Goal: Register for event/course

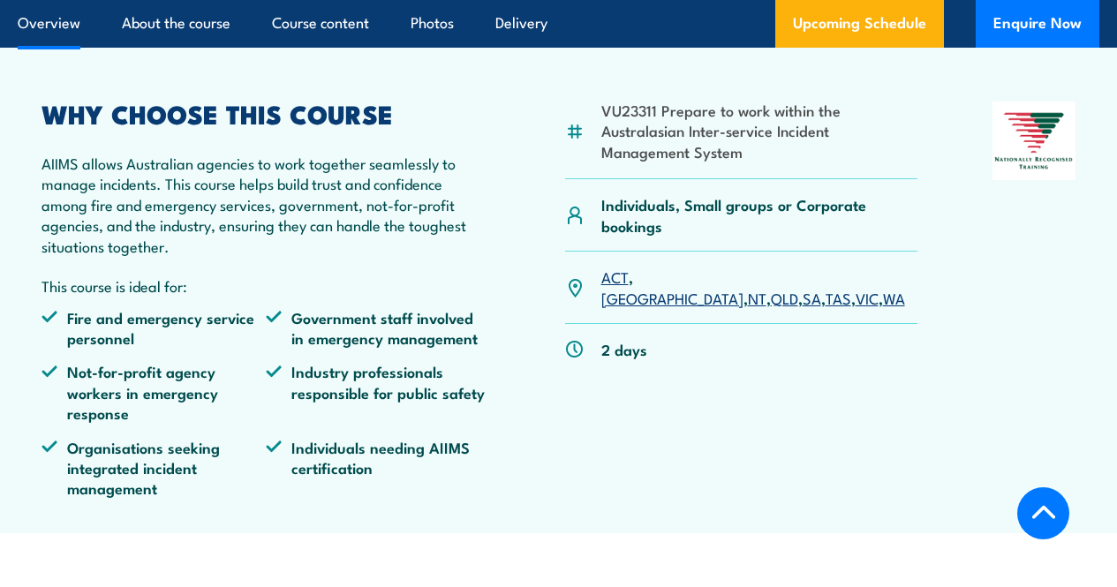
scroll to position [651, 0]
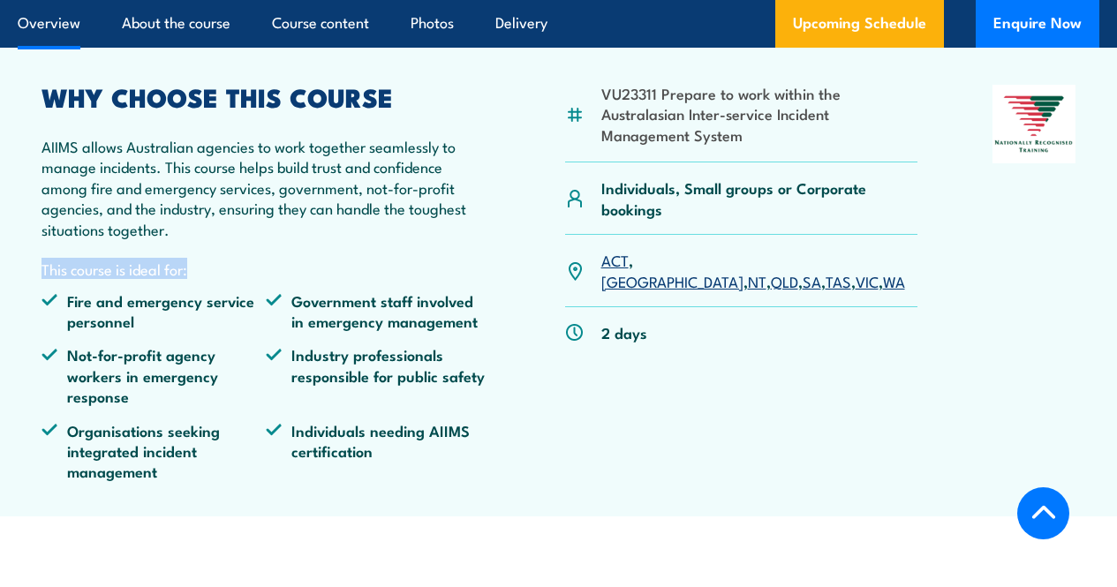
drag, startPoint x: 41, startPoint y: 283, endPoint x: 195, endPoint y: 298, distance: 155.2
click at [195, 298] on article "VU23311 Prepare to work within the Australasian Inter-service Incident Manageme…" at bounding box center [559, 266] width 1082 height 502
copy p "This course is ideal for:"
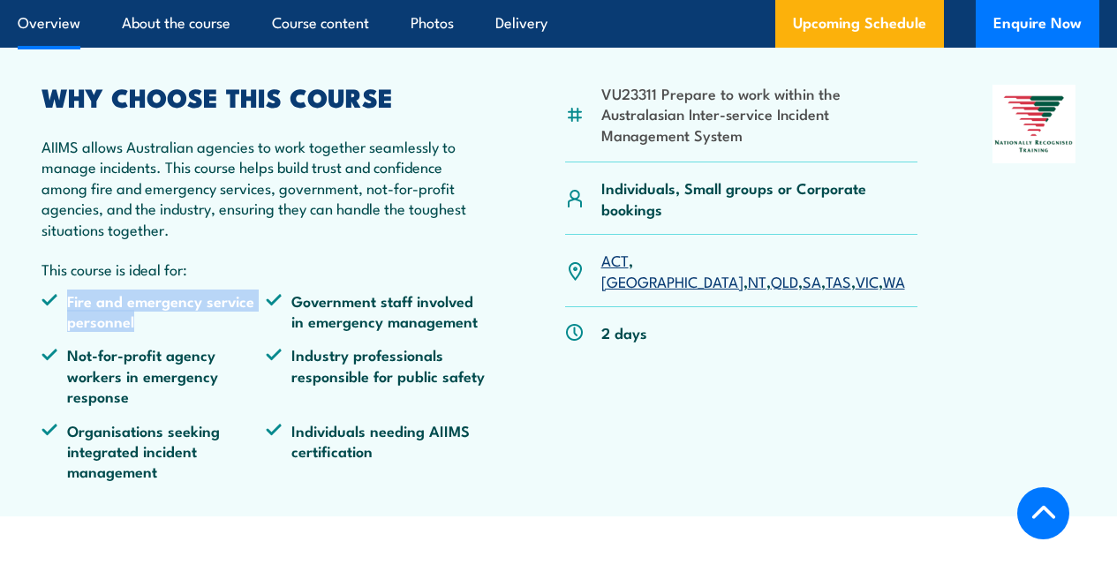
drag, startPoint x: 68, startPoint y: 321, endPoint x: 218, endPoint y: 344, distance: 151.9
click at [218, 332] on li "Fire and emergency service personnel" at bounding box center [154, 312] width 224 height 42
copy li "Fire and emergency service personnel"
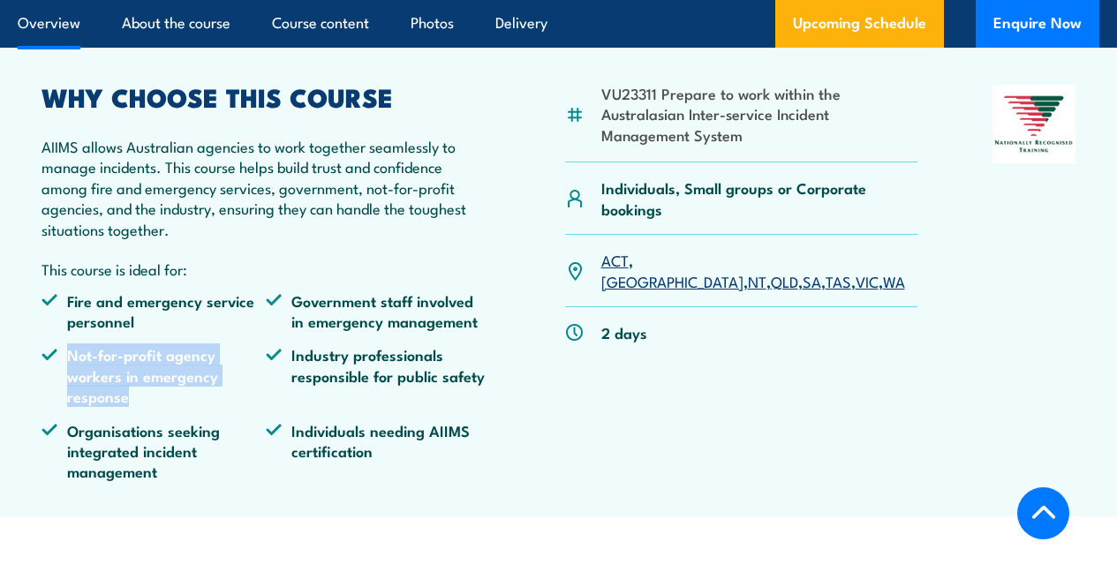
drag, startPoint x: 70, startPoint y: 378, endPoint x: 215, endPoint y: 419, distance: 150.7
click at [215, 406] on li "Not-for-profit agency workers in emergency response" at bounding box center [154, 375] width 224 height 62
copy li "Not-for-profit agency workers in emergency response"
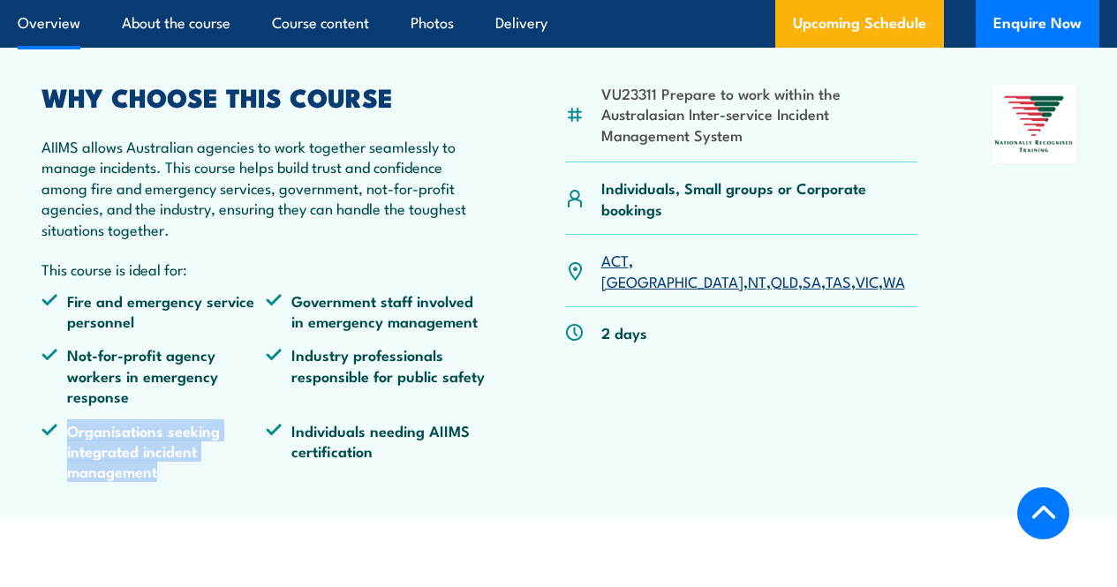
drag, startPoint x: 70, startPoint y: 452, endPoint x: 177, endPoint y: 486, distance: 112.0
click at [177, 482] on li "Organisations seeking integrated incident management" at bounding box center [154, 451] width 224 height 62
copy li "Organisations seeking integrated incident management"
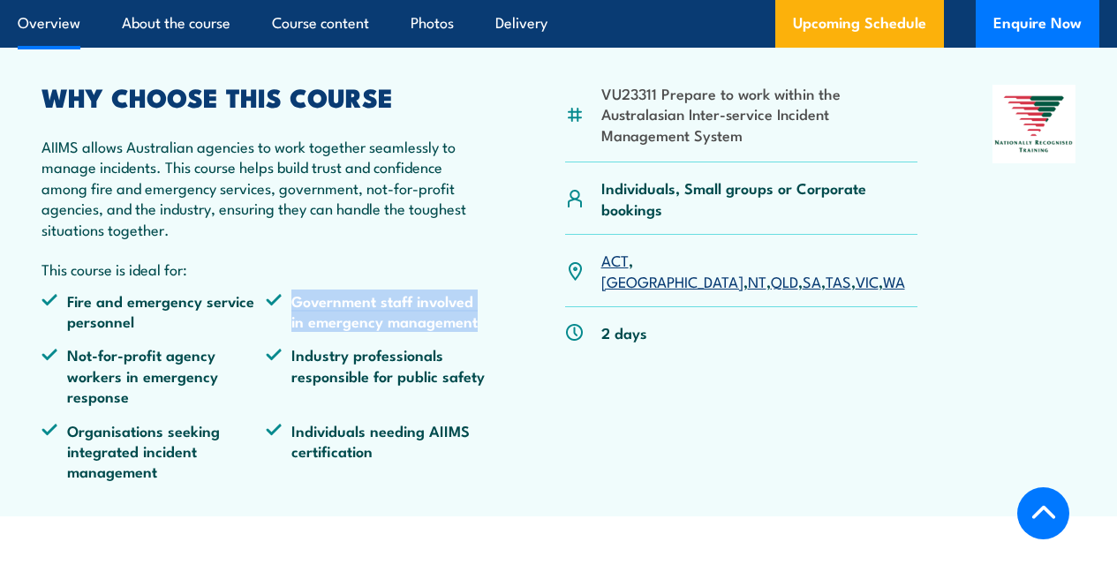
drag, startPoint x: 295, startPoint y: 322, endPoint x: 480, endPoint y: 349, distance: 187.3
click at [480, 332] on li "Government staff involved in emergency management" at bounding box center [378, 312] width 224 height 42
copy li "Government staff involved in emergency management"
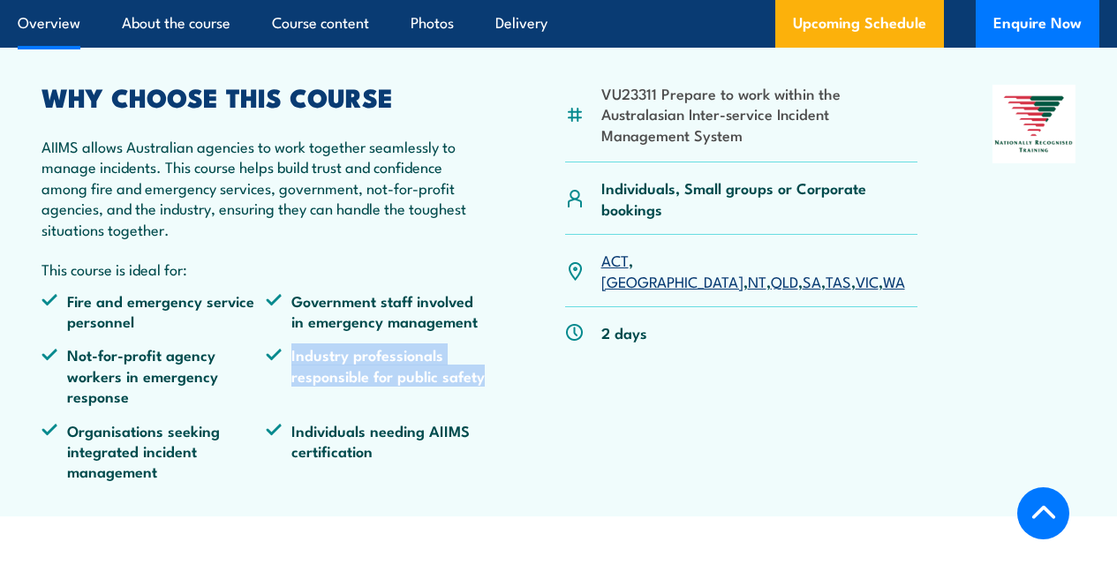
drag, startPoint x: 291, startPoint y: 372, endPoint x: 482, endPoint y: 398, distance: 192.6
click at [482, 398] on li "Industry professionals responsible for public safety" at bounding box center [378, 375] width 224 height 62
copy li "Industry professionals responsible for public safety"
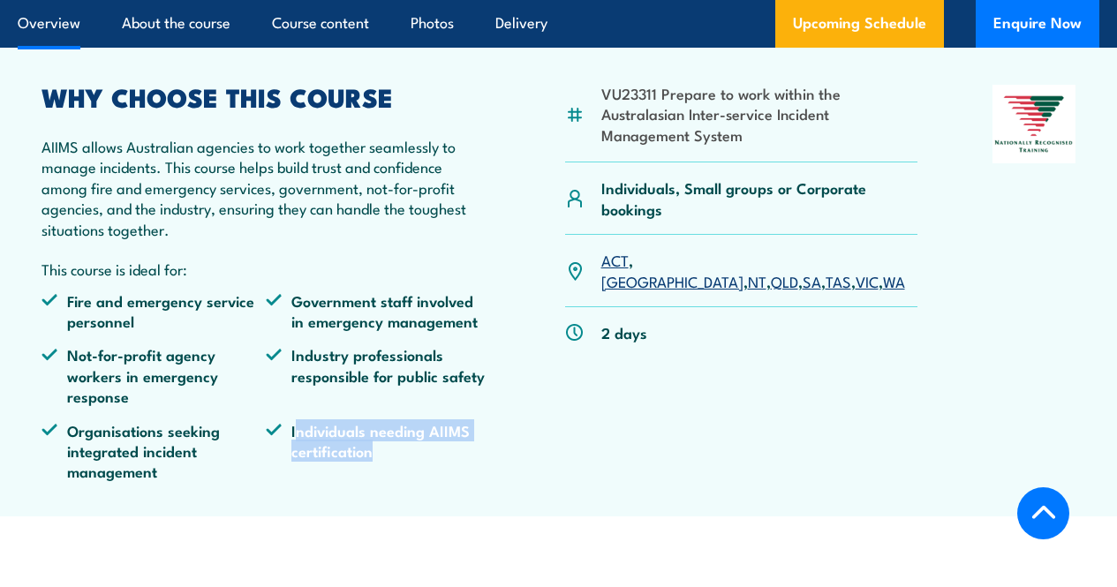
drag, startPoint x: 294, startPoint y: 451, endPoint x: 410, endPoint y: 480, distance: 119.1
click at [410, 480] on li "Individuals needing AIIMS certification" at bounding box center [378, 451] width 224 height 62
click at [315, 452] on li "Individuals needing AIIMS certification" at bounding box center [378, 451] width 224 height 62
drag, startPoint x: 291, startPoint y: 450, endPoint x: 397, endPoint y: 473, distance: 107.6
click at [397, 473] on li "Individuals needing AIIMS certification" at bounding box center [378, 451] width 224 height 62
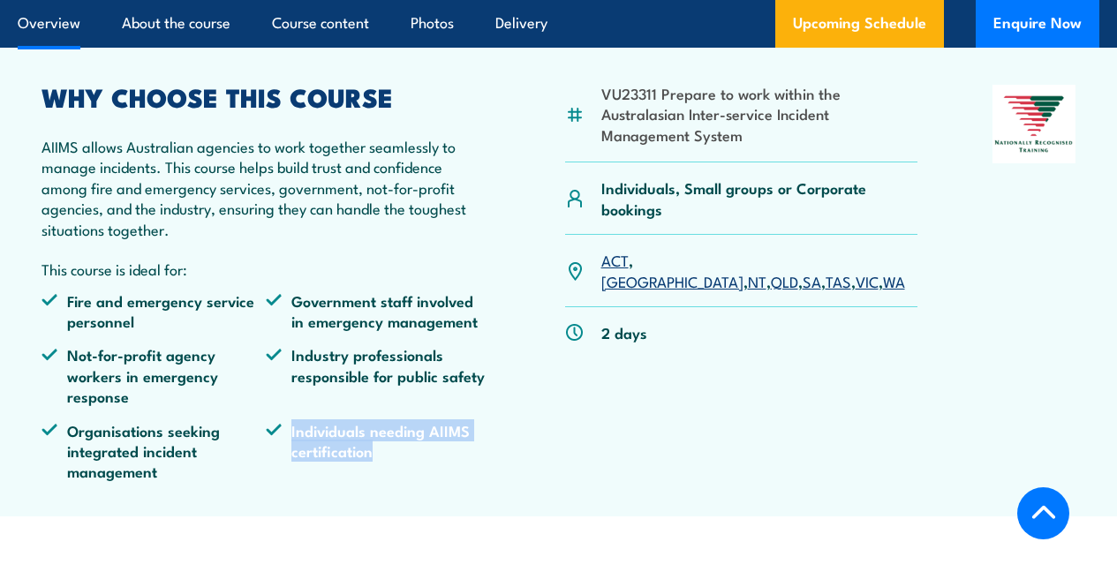
copy li "Individuals needing AIIMS certification"
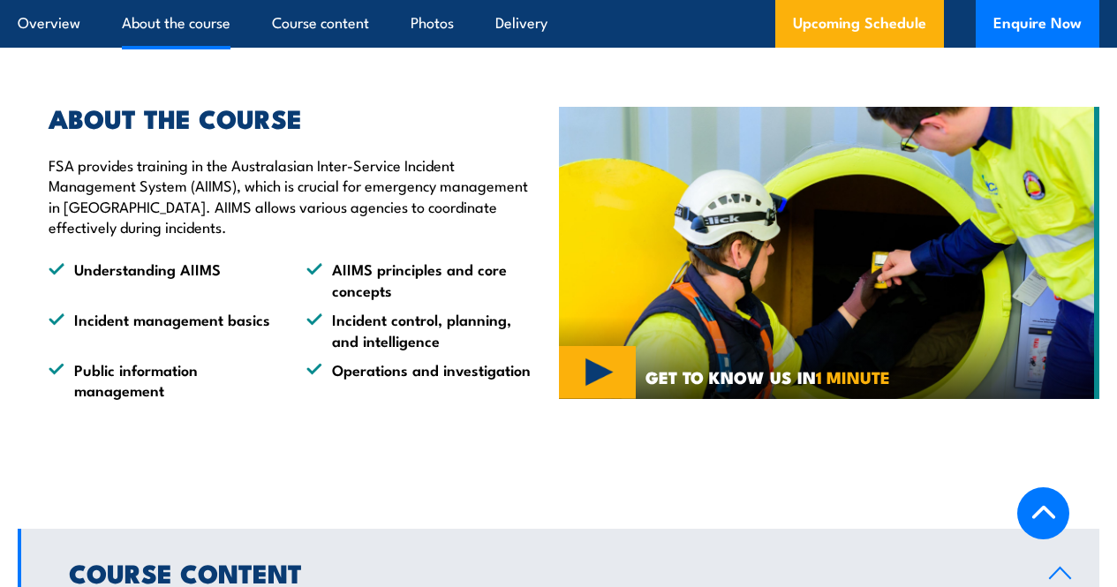
scroll to position [1195, 0]
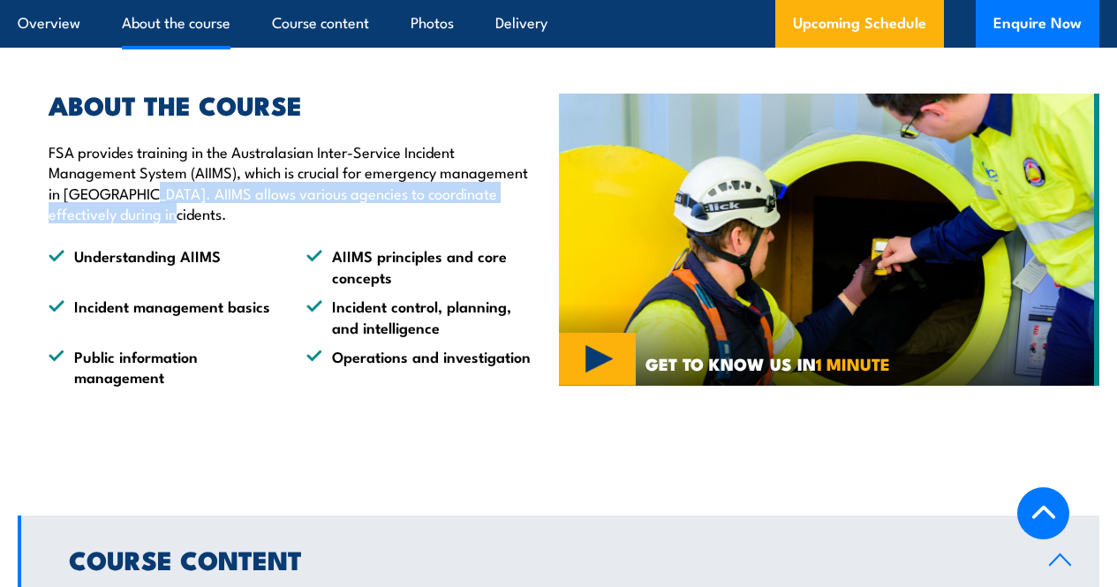
drag, startPoint x: 132, startPoint y: 215, endPoint x: 210, endPoint y: 233, distance: 79.7
click at [210, 224] on p "FSA provides training in the Australasian Inter-Service Incident Management Sys…" at bounding box center [291, 182] width 484 height 83
copy p "AIIMS allows various agencies to coordinate effectively during incidents."
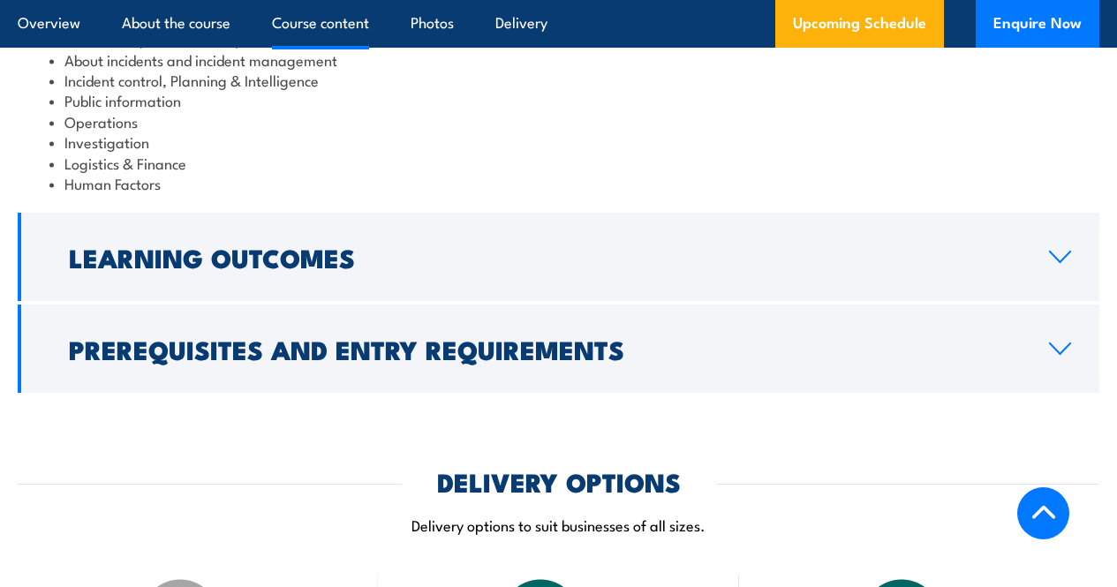
scroll to position [1825, 0]
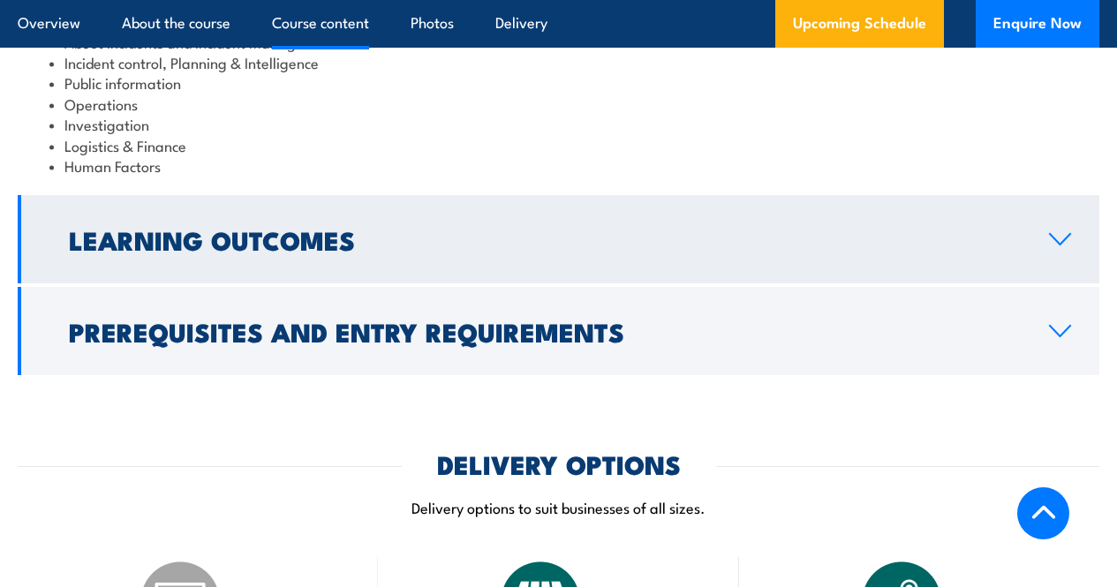
click at [1022, 268] on link "Learning Outcomes" at bounding box center [559, 239] width 1082 height 88
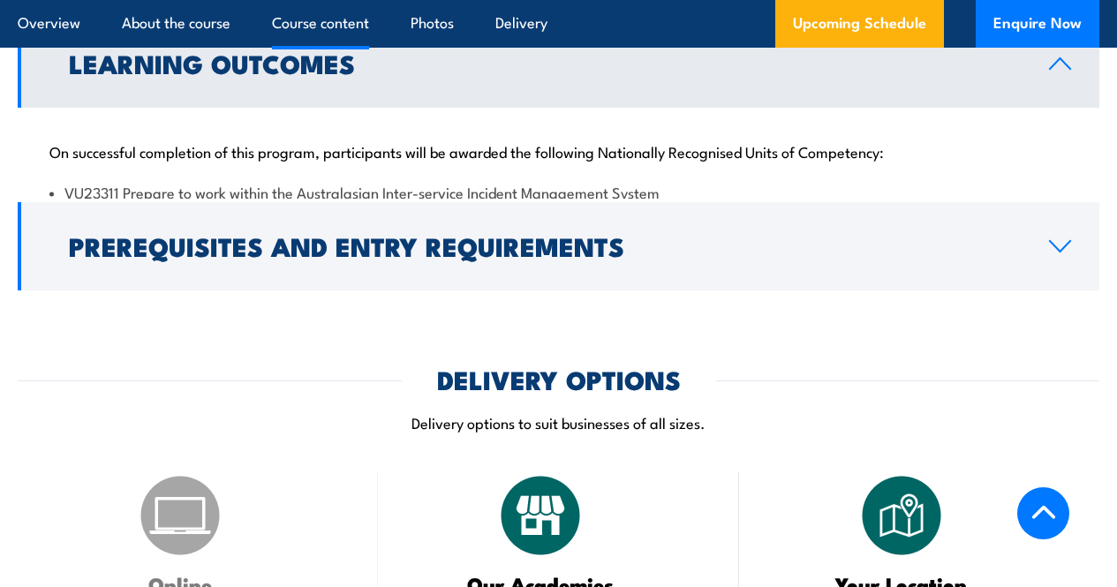
scroll to position [1824, 0]
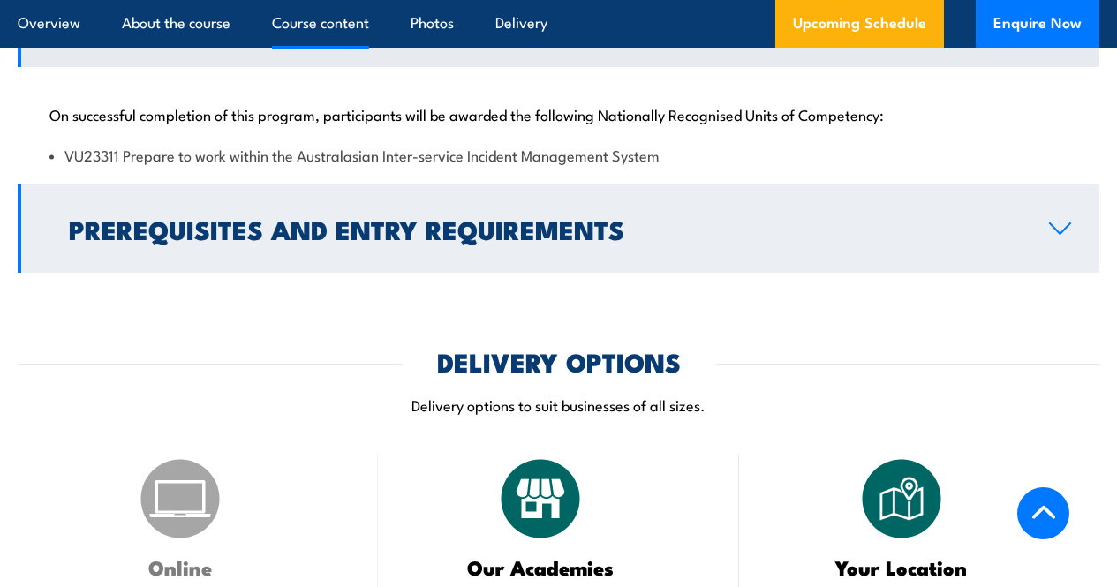
click at [1039, 243] on link "Prerequisites and Entry Requirements" at bounding box center [559, 229] width 1082 height 88
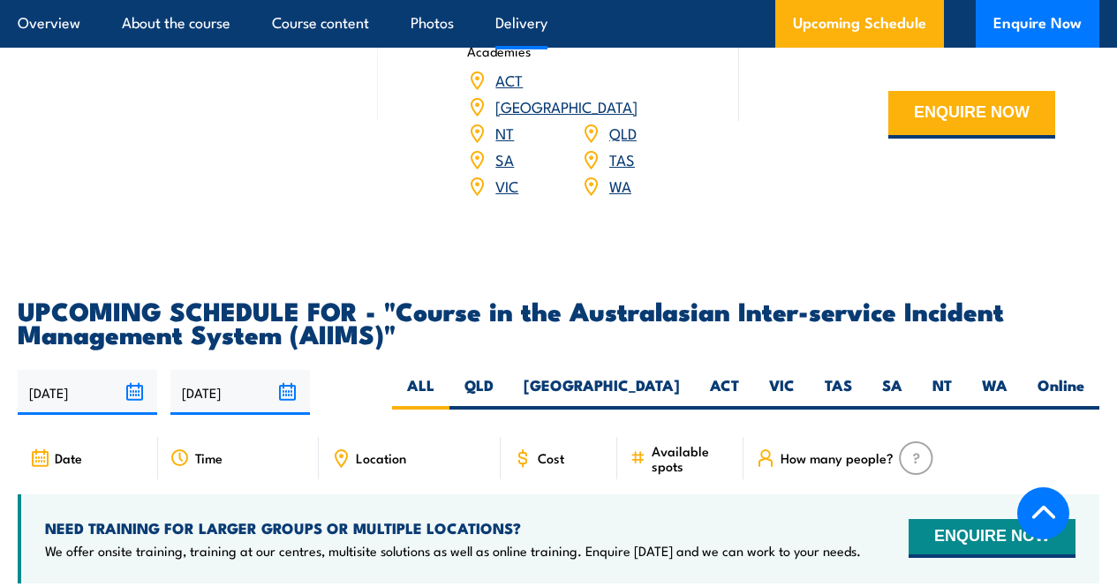
scroll to position [2920, 0]
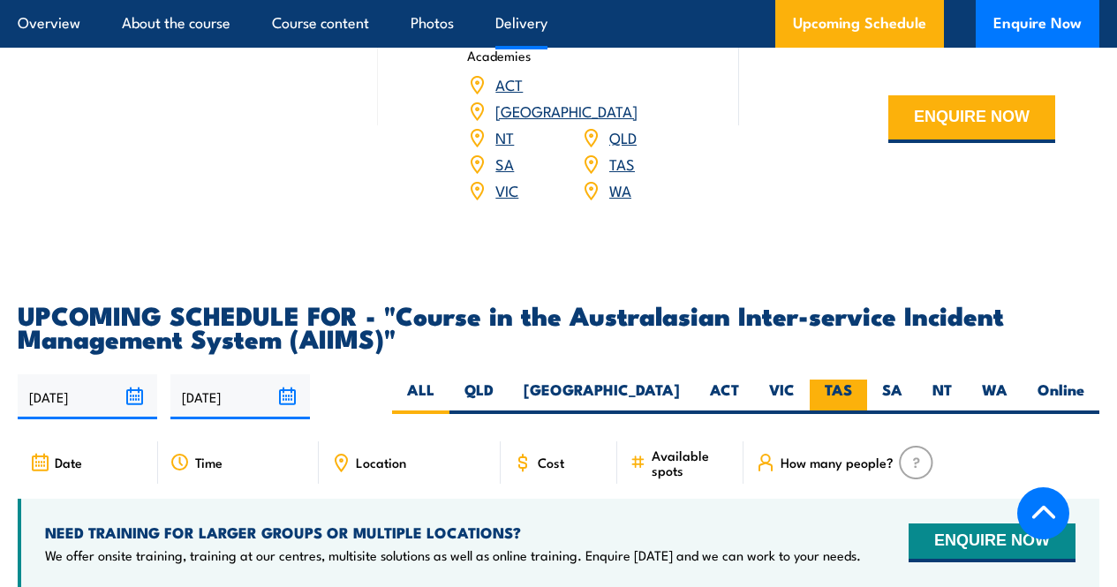
click at [815, 386] on label "TAS" at bounding box center [838, 397] width 57 height 34
click at [852, 386] on input "TAS" at bounding box center [857, 385] width 11 height 11
radio input "true"
click at [827, 386] on label "TAS" at bounding box center [838, 397] width 57 height 34
click at [852, 386] on input "TAS" at bounding box center [857, 385] width 11 height 11
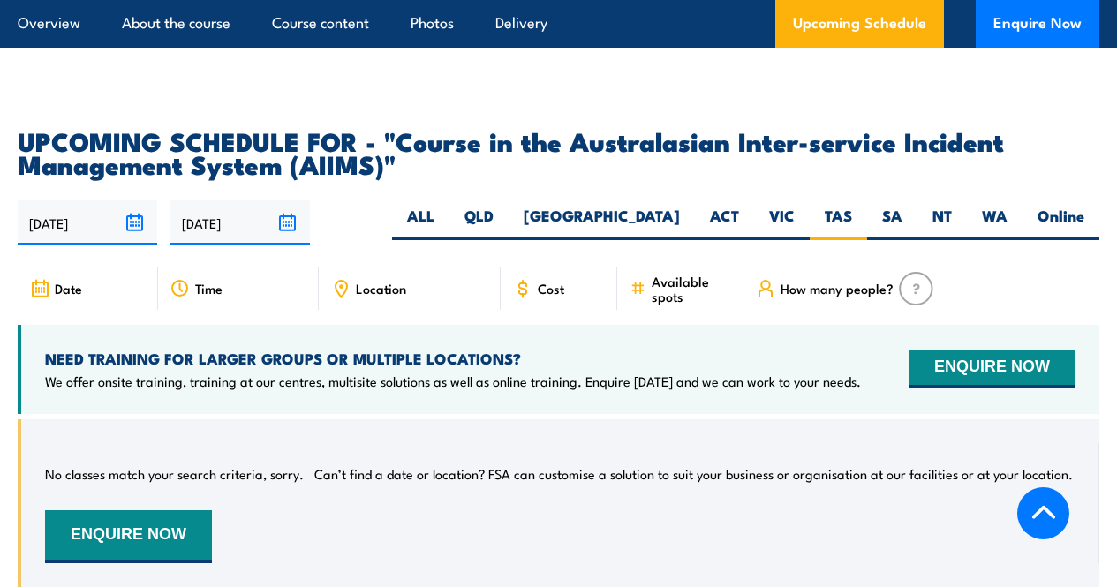
scroll to position [3089, 0]
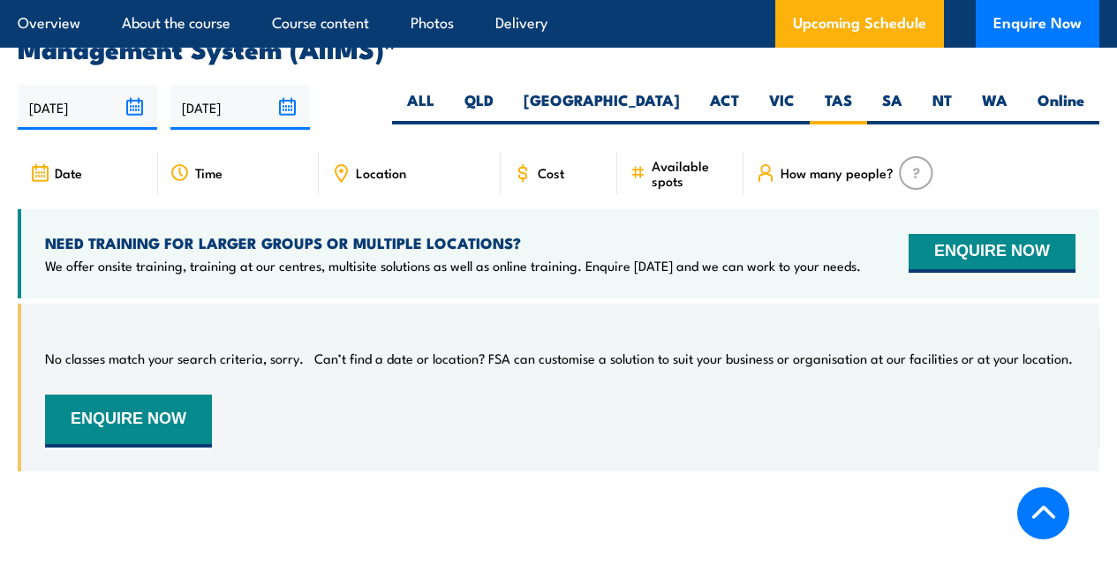
scroll to position [2977, 0]
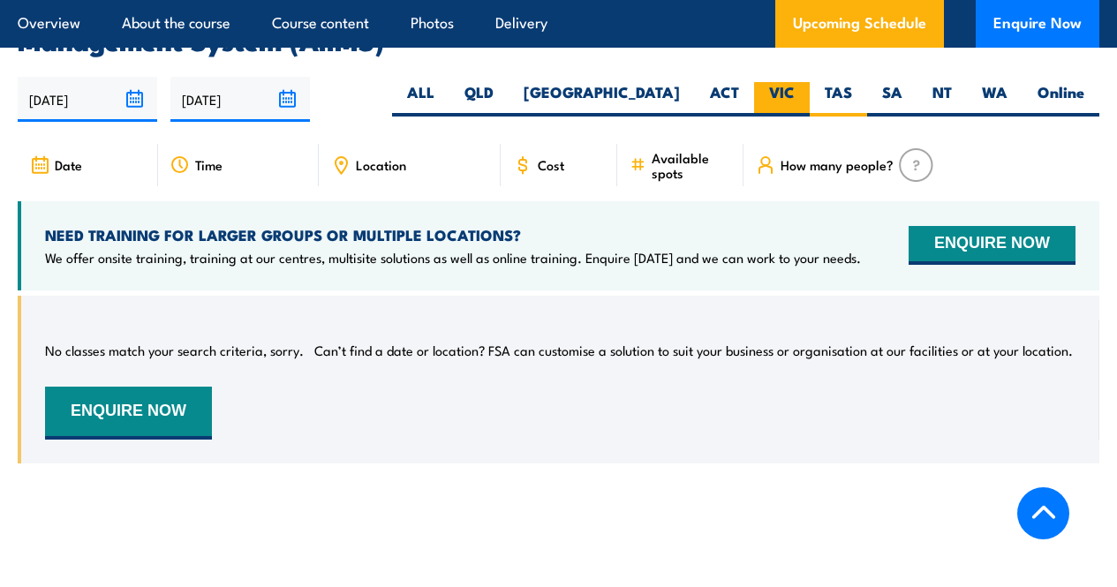
click at [777, 94] on label "VIC" at bounding box center [782, 99] width 56 height 34
click at [795, 94] on input "VIC" at bounding box center [800, 87] width 11 height 11
radio input "true"
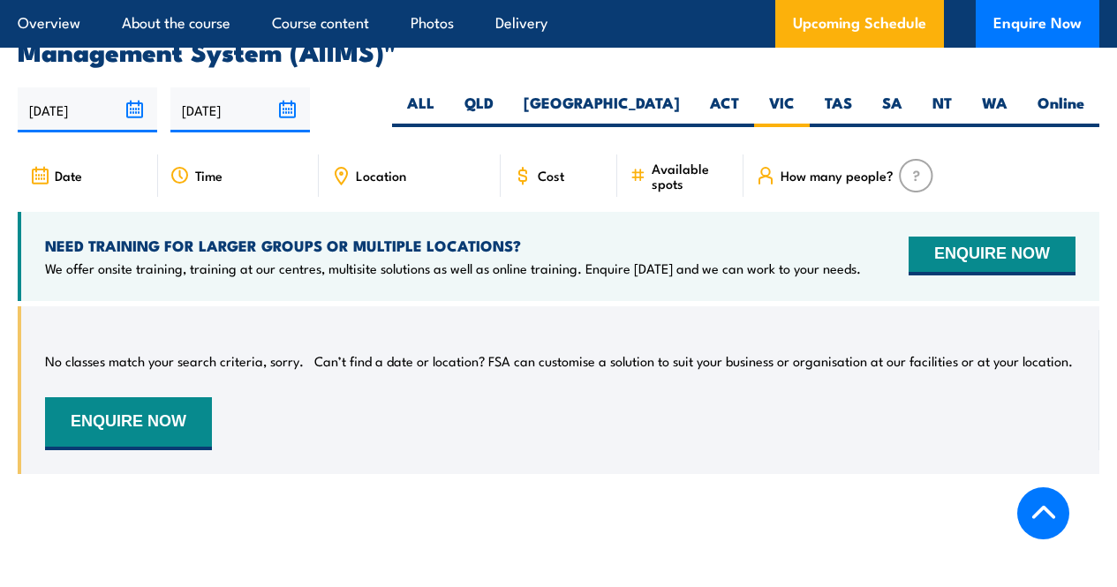
scroll to position [2977, 0]
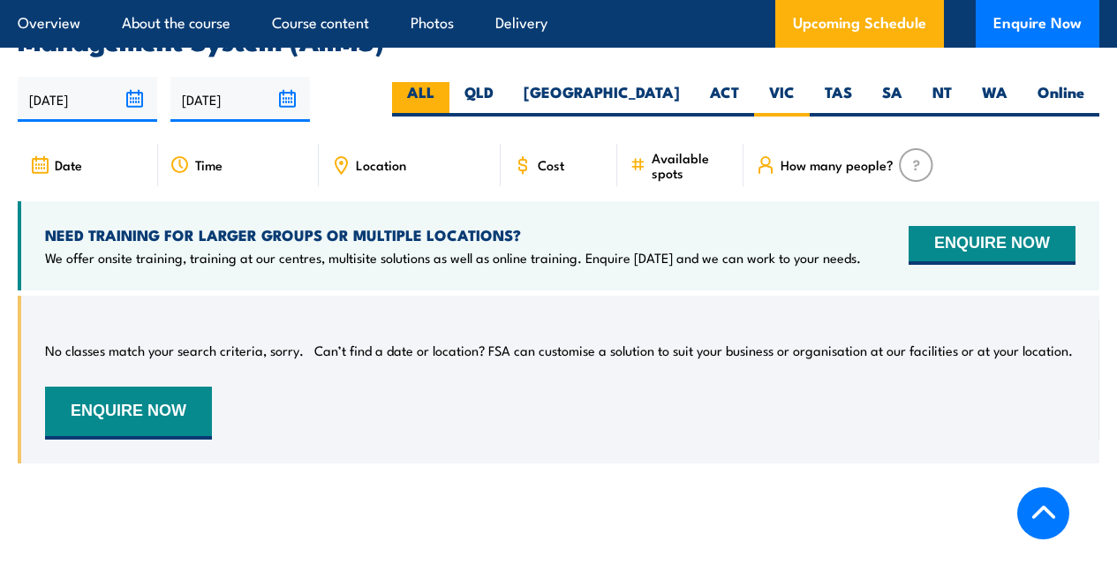
click at [450, 97] on label "ALL" at bounding box center [420, 99] width 57 height 34
click at [446, 94] on input "ALL" at bounding box center [440, 87] width 11 height 11
radio input "true"
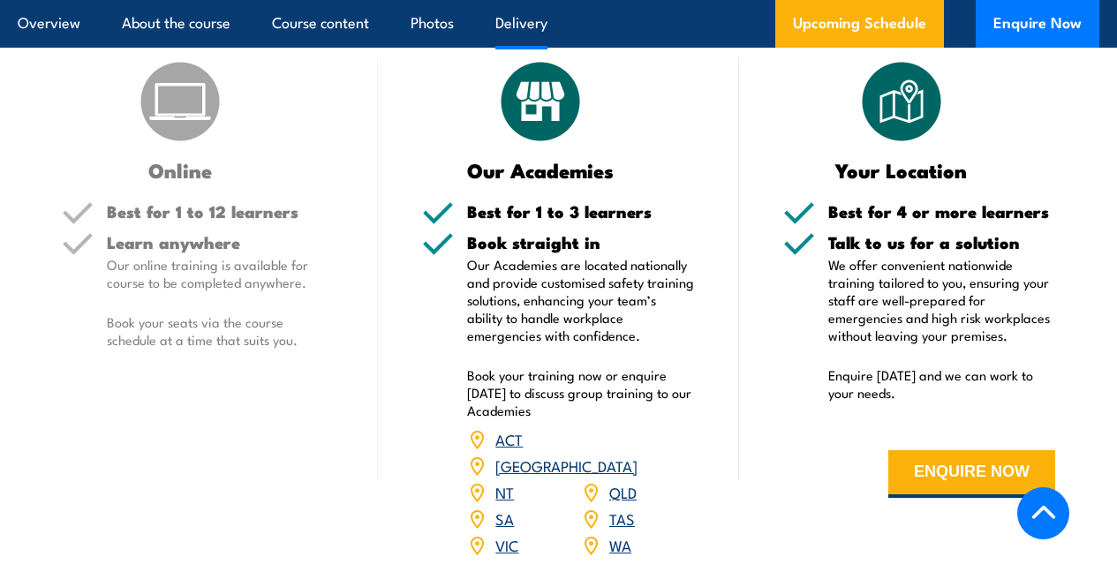
scroll to position [2316, 0]
